Goal: Task Accomplishment & Management: Complete application form

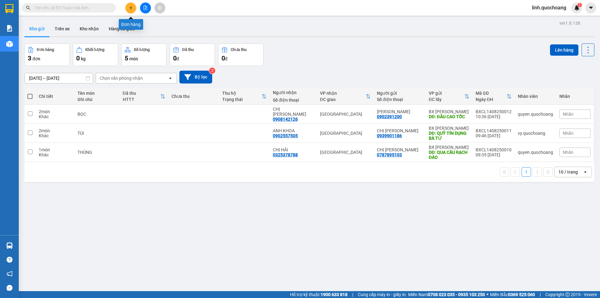
click at [133, 10] on button at bounding box center [130, 8] width 11 height 11
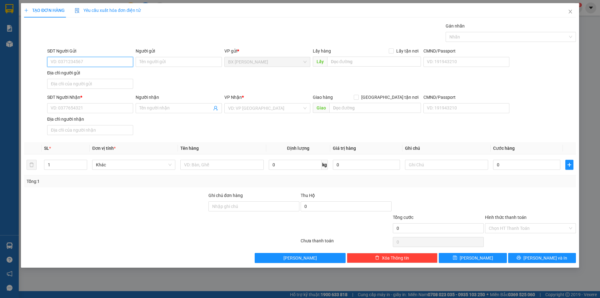
click at [106, 62] on input "SĐT Người Gửi" at bounding box center [90, 62] width 86 height 10
click at [106, 74] on div "0939901186 - CHỊ [PERSON_NAME]" at bounding box center [90, 74] width 78 height 7
type input "0939901186"
type input "CHỊ [PERSON_NAME]"
type input "0939901186"
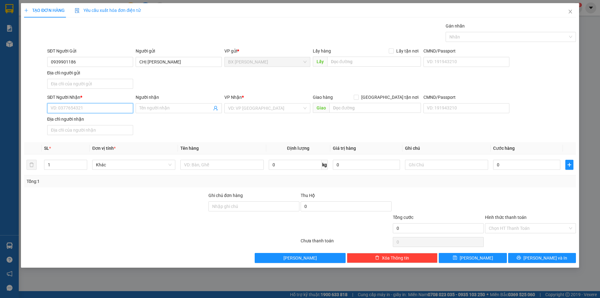
click at [98, 113] on input "SĐT Người Nhận *" at bounding box center [90, 108] width 86 height 10
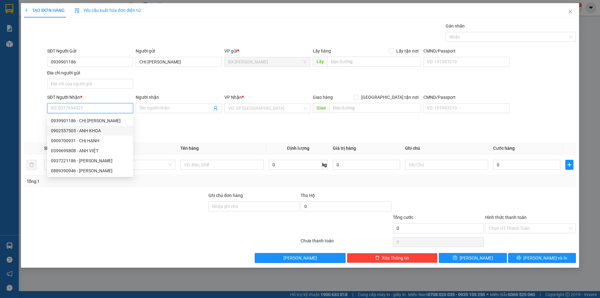
click at [114, 130] on div "0902557505 - ANH KHOA" at bounding box center [90, 130] width 78 height 7
type input "0902557505"
type input "ANH KHOA"
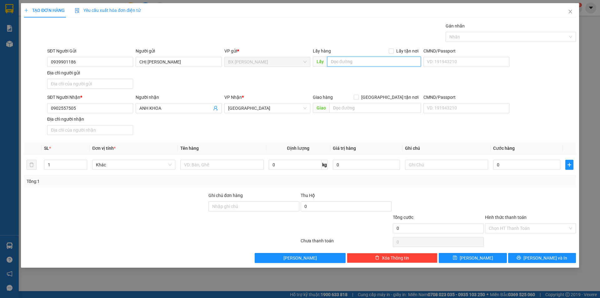
click at [393, 60] on input "text" at bounding box center [374, 62] width 94 height 10
type input "c"
type input "CX HỮU NGHĨA"
click at [211, 168] on input "text" at bounding box center [221, 165] width 83 height 10
type input "THÙNG"
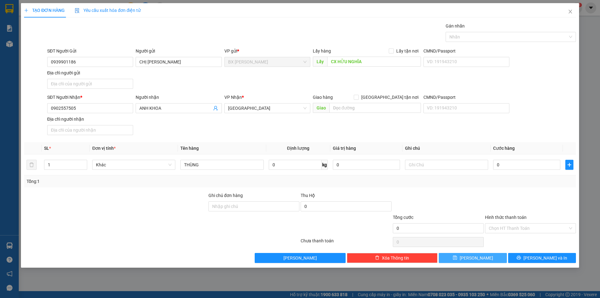
click at [475, 252] on div "Transit Pickup Surcharge Ids Transit Deliver Surcharge Ids Transit Deliver Surc…" at bounding box center [300, 143] width 552 height 240
click at [475, 256] on span "[PERSON_NAME]" at bounding box center [476, 257] width 33 height 7
